Goal: Task Accomplishment & Management: Complete application form

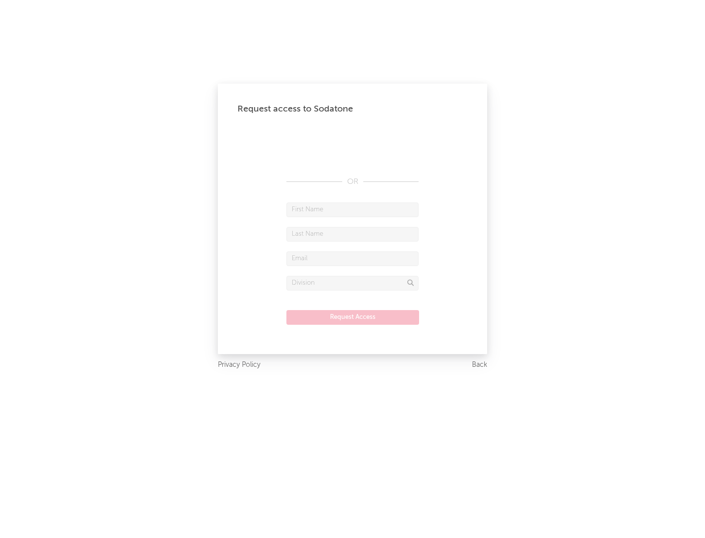
click at [352, 209] on input "text" at bounding box center [352, 210] width 132 height 15
type input "[PERSON_NAME]"
click at [352, 234] on input "text" at bounding box center [352, 234] width 132 height 15
type input "[PERSON_NAME]"
click at [352, 258] on input "text" at bounding box center [352, 259] width 132 height 15
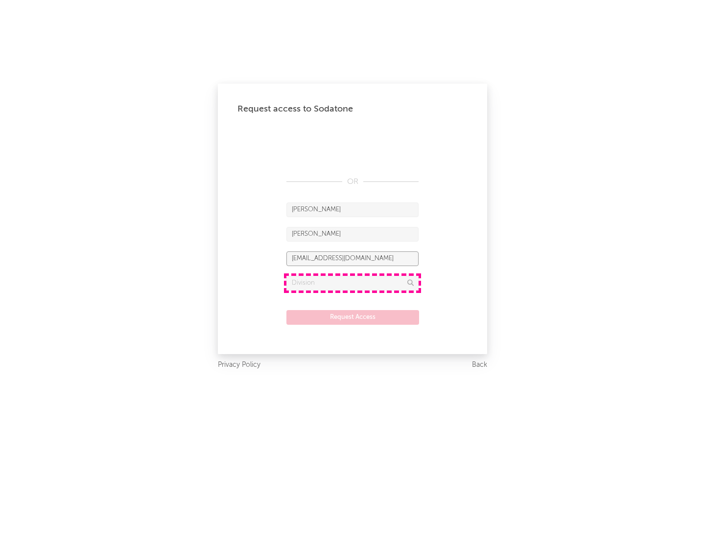
type input "[EMAIL_ADDRESS][DOMAIN_NAME]"
click at [352, 283] on input "text" at bounding box center [352, 283] width 132 height 15
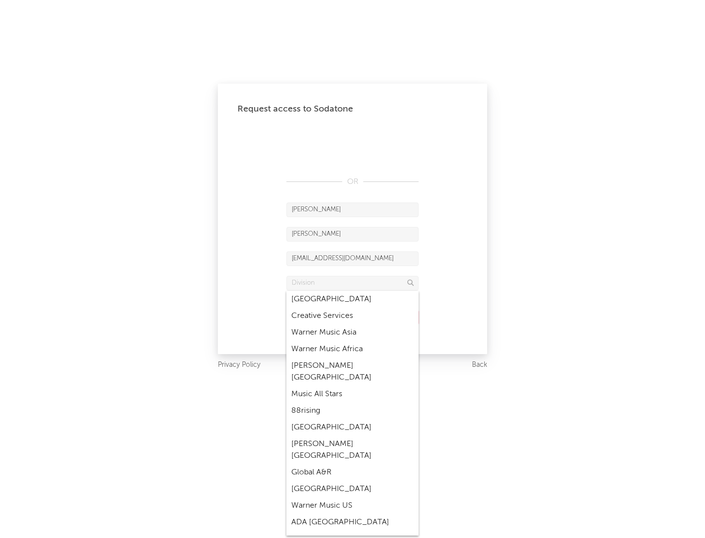
click at [352, 386] on div "Music All Stars" at bounding box center [352, 394] width 132 height 17
type input "Music All Stars"
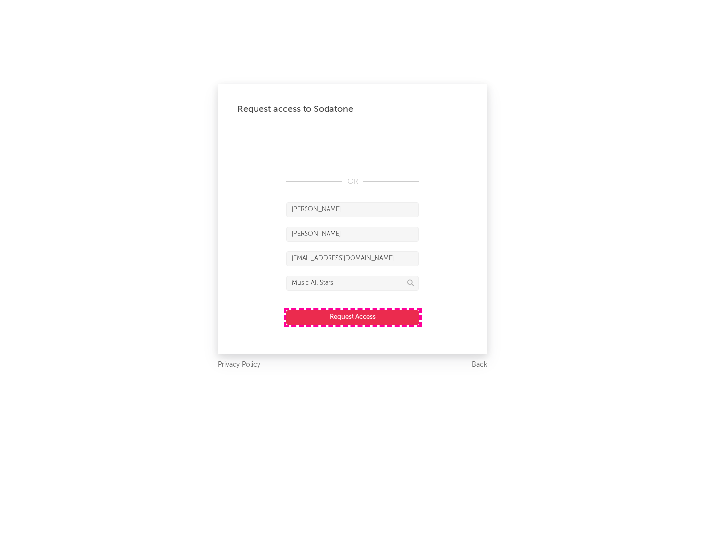
click at [352, 317] on button "Request Access" at bounding box center [352, 317] width 133 height 15
